Goal: Task Accomplishment & Management: Use online tool/utility

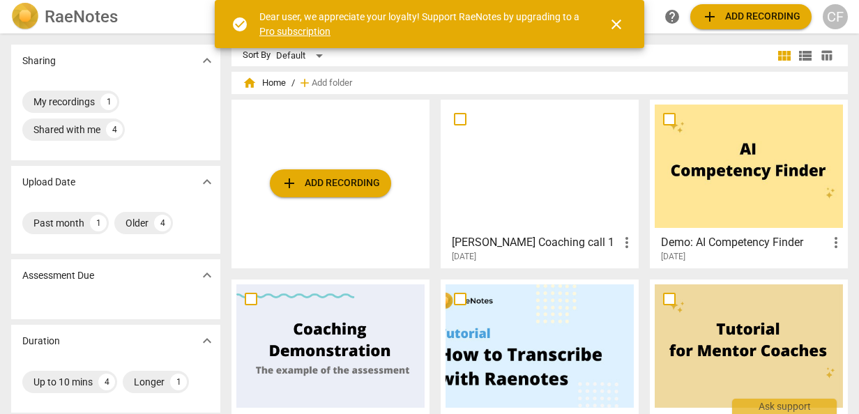
click at [333, 183] on span "add Add recording" at bounding box center [330, 183] width 99 height 17
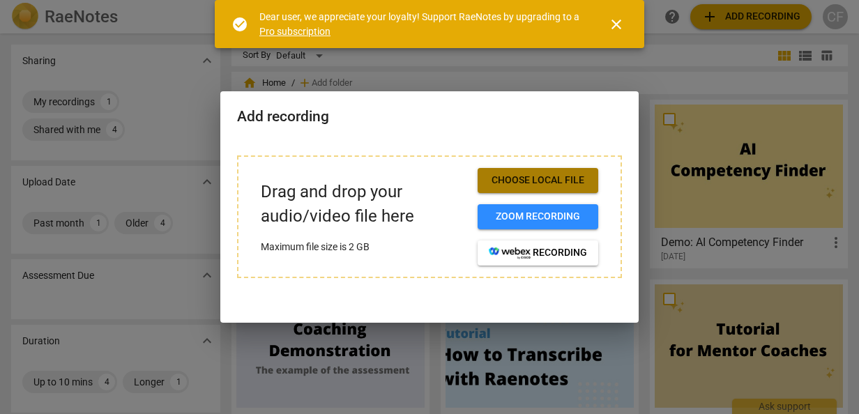
click at [545, 181] on span "Choose local file" at bounding box center [538, 181] width 98 height 14
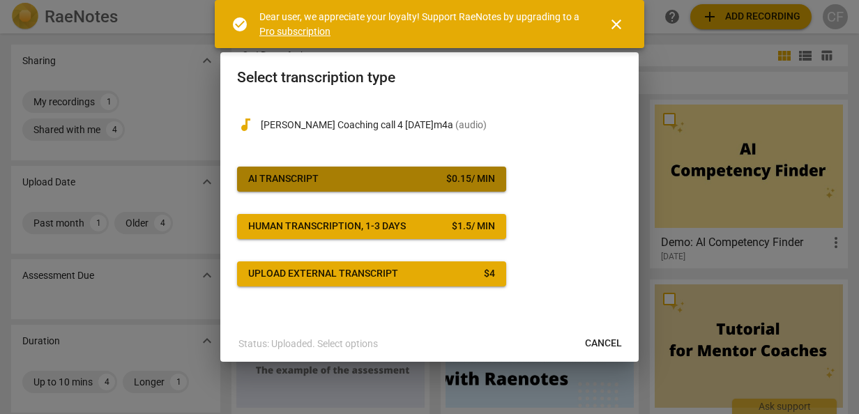
click at [360, 181] on span "AI Transcript $ 0.15 / min" at bounding box center [371, 179] width 247 height 14
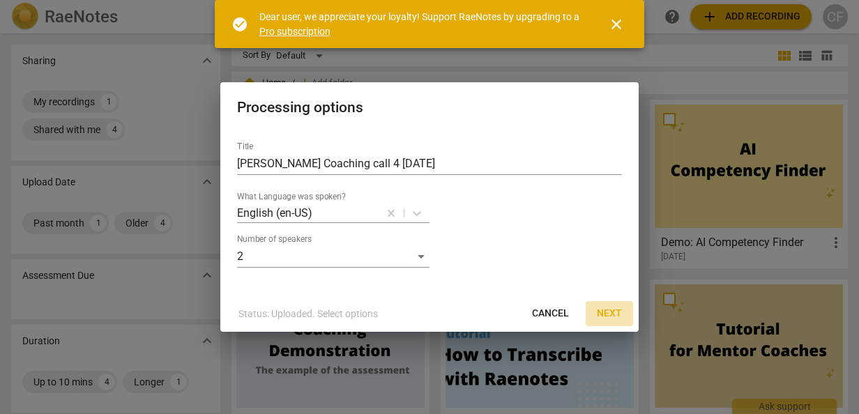
click at [616, 308] on span "Next" at bounding box center [609, 314] width 25 height 14
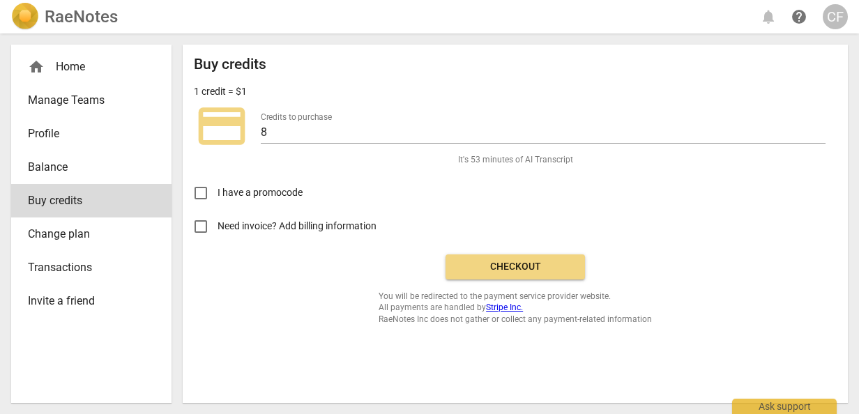
click at [516, 262] on span "Checkout" at bounding box center [515, 267] width 117 height 14
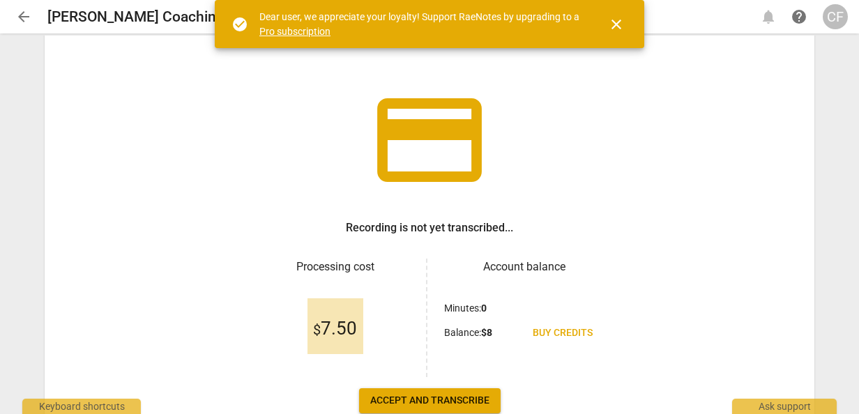
scroll to position [70, 0]
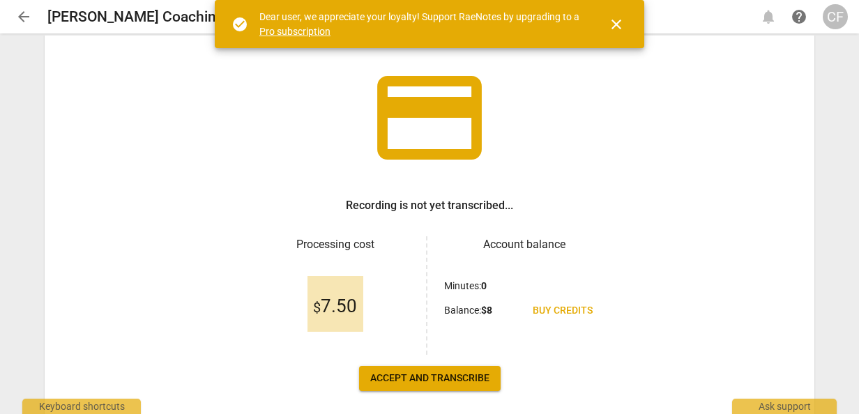
click at [420, 378] on span "Accept and transcribe" at bounding box center [429, 379] width 119 height 14
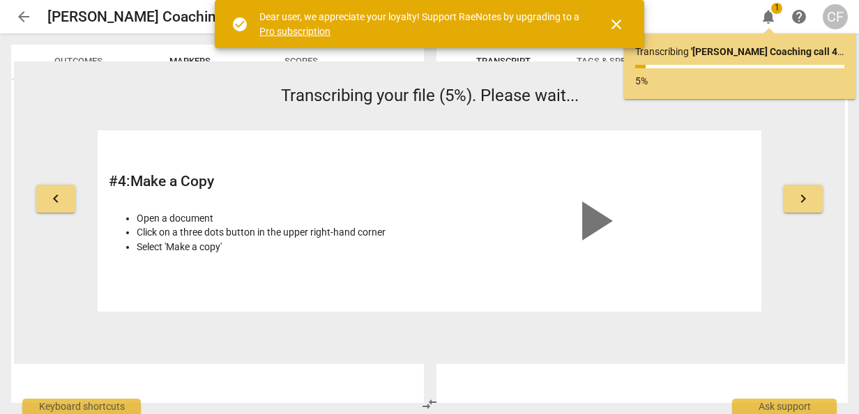
click at [610, 29] on span "close" at bounding box center [616, 24] width 17 height 17
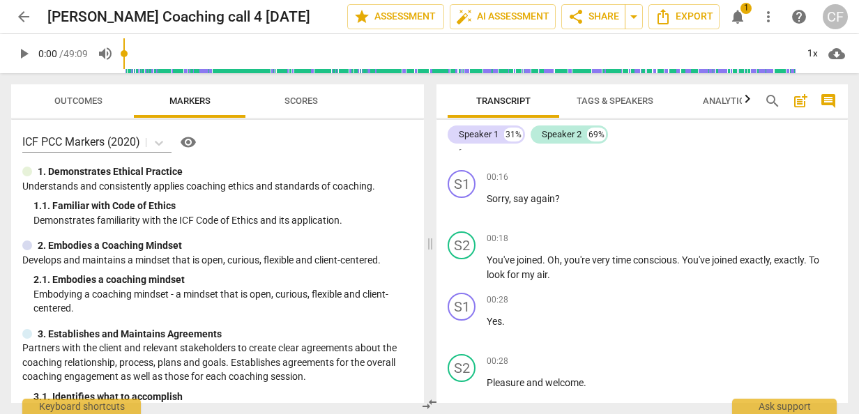
scroll to position [139, 0]
